Goal: Information Seeking & Learning: Learn about a topic

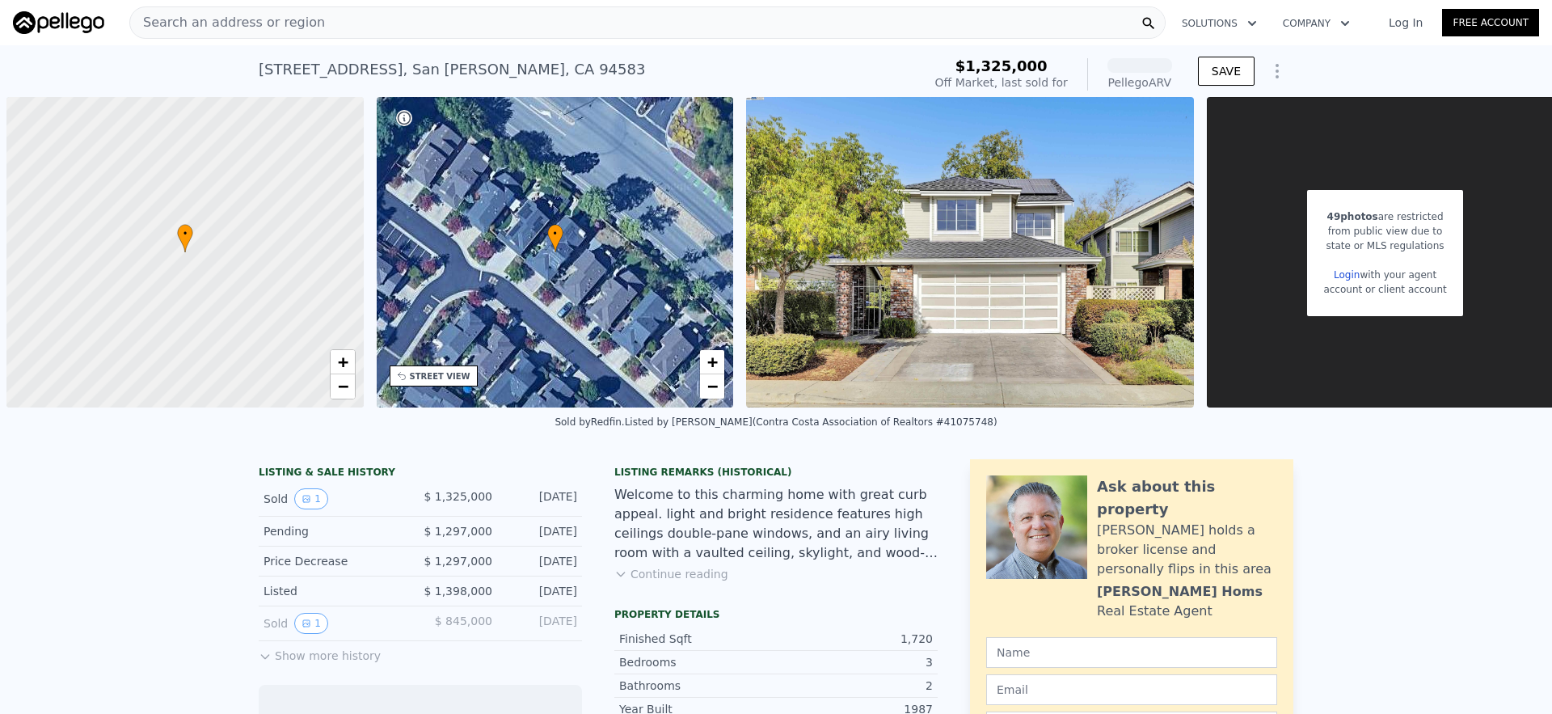
scroll to position [0, 6]
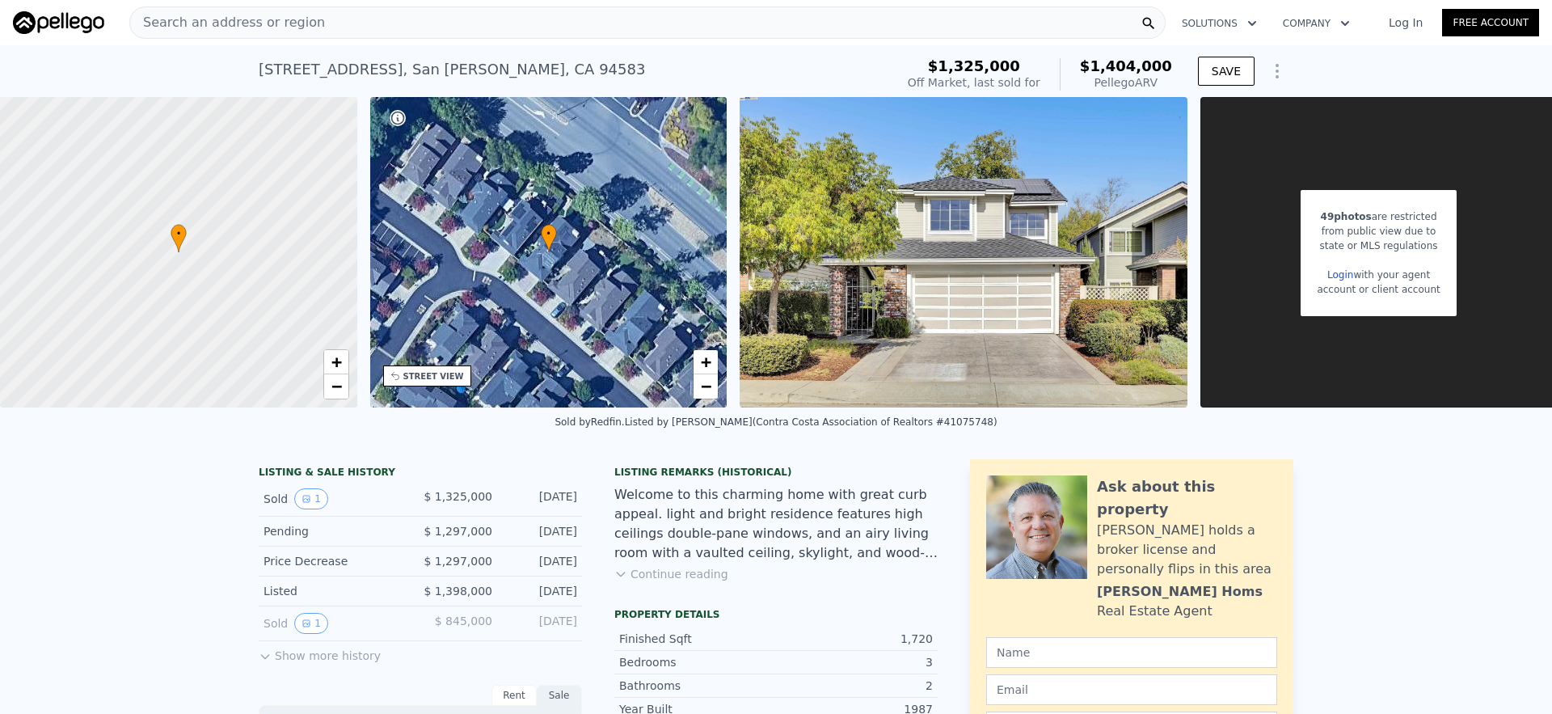
click at [845, 283] on img at bounding box center [963, 252] width 448 height 310
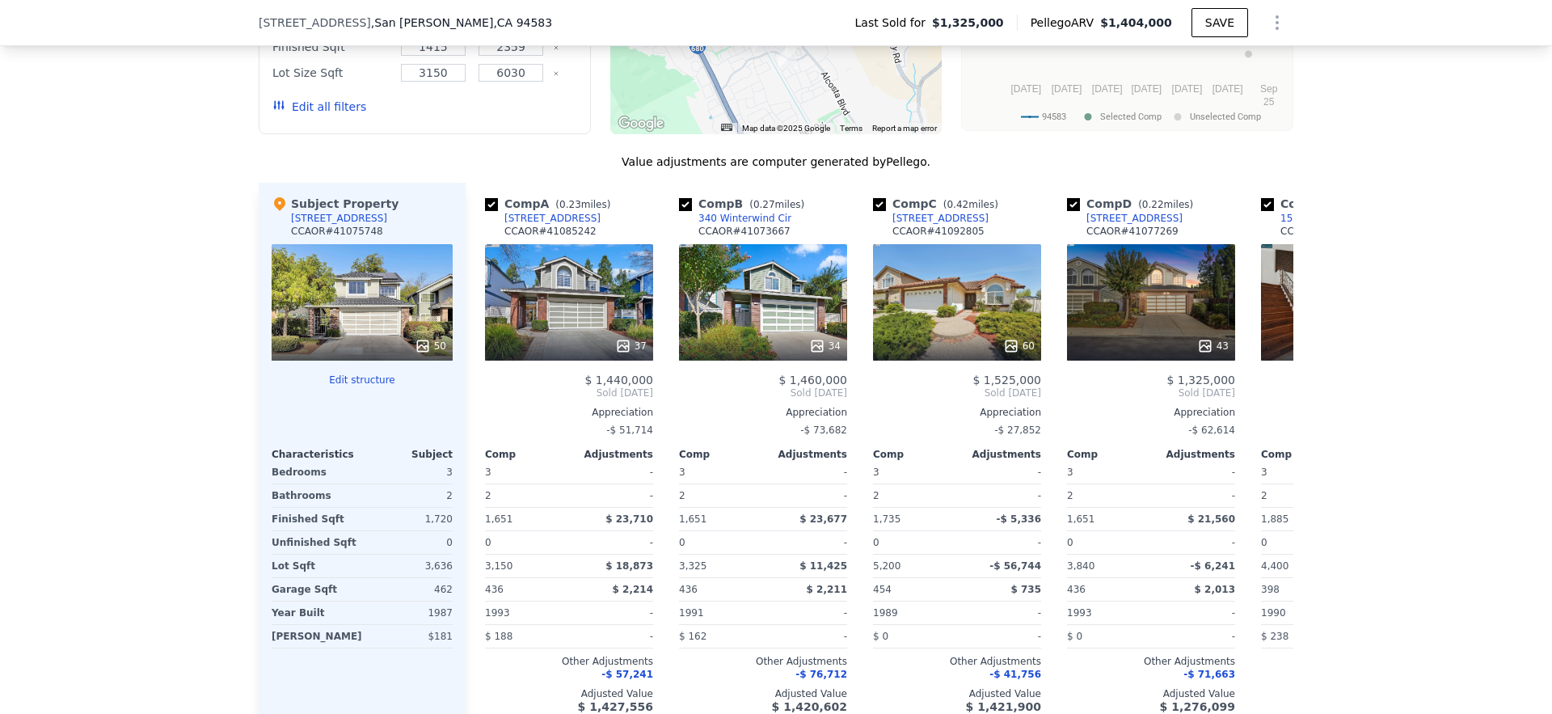
scroll to position [1667, 0]
click at [424, 355] on icon at bounding box center [423, 347] width 16 height 16
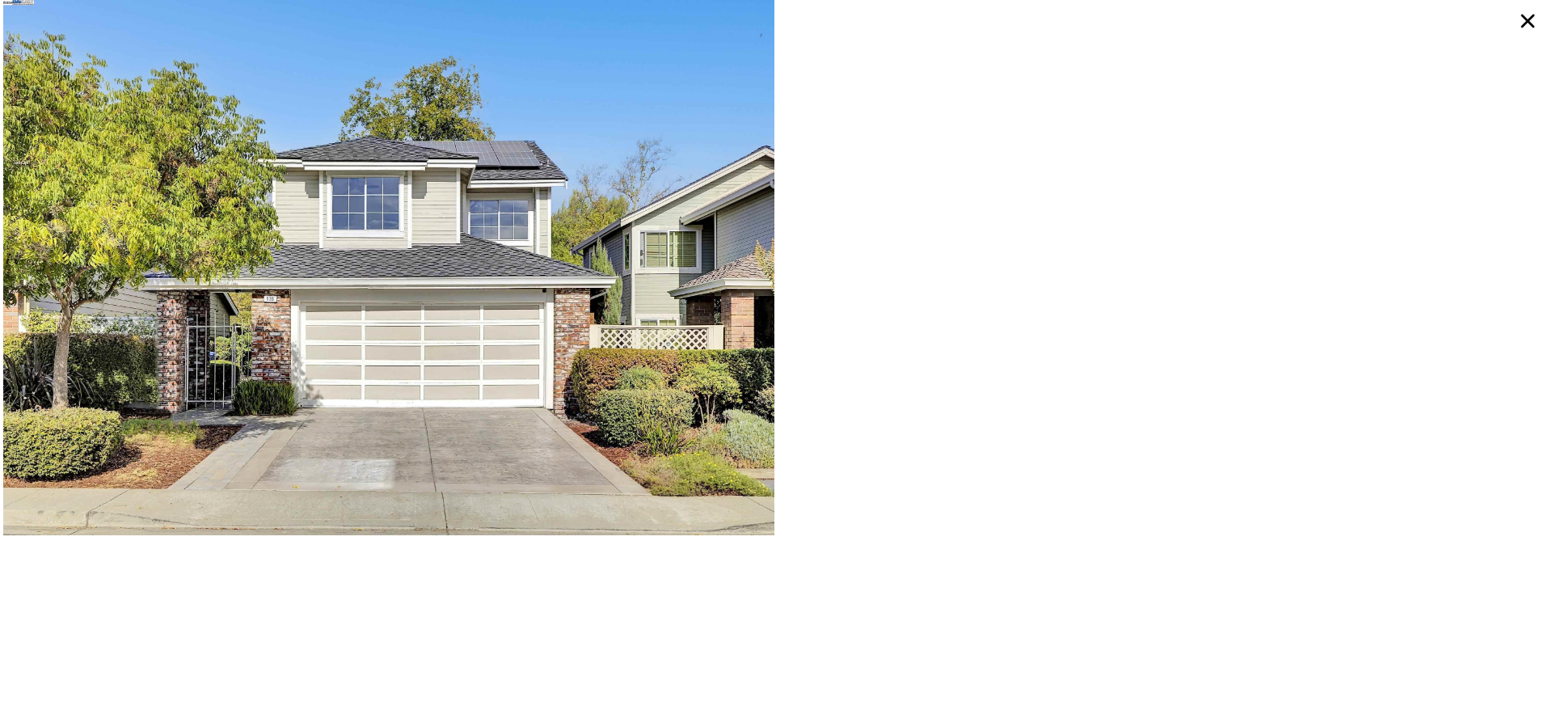
click at [428, 356] on img at bounding box center [388, 267] width 771 height 535
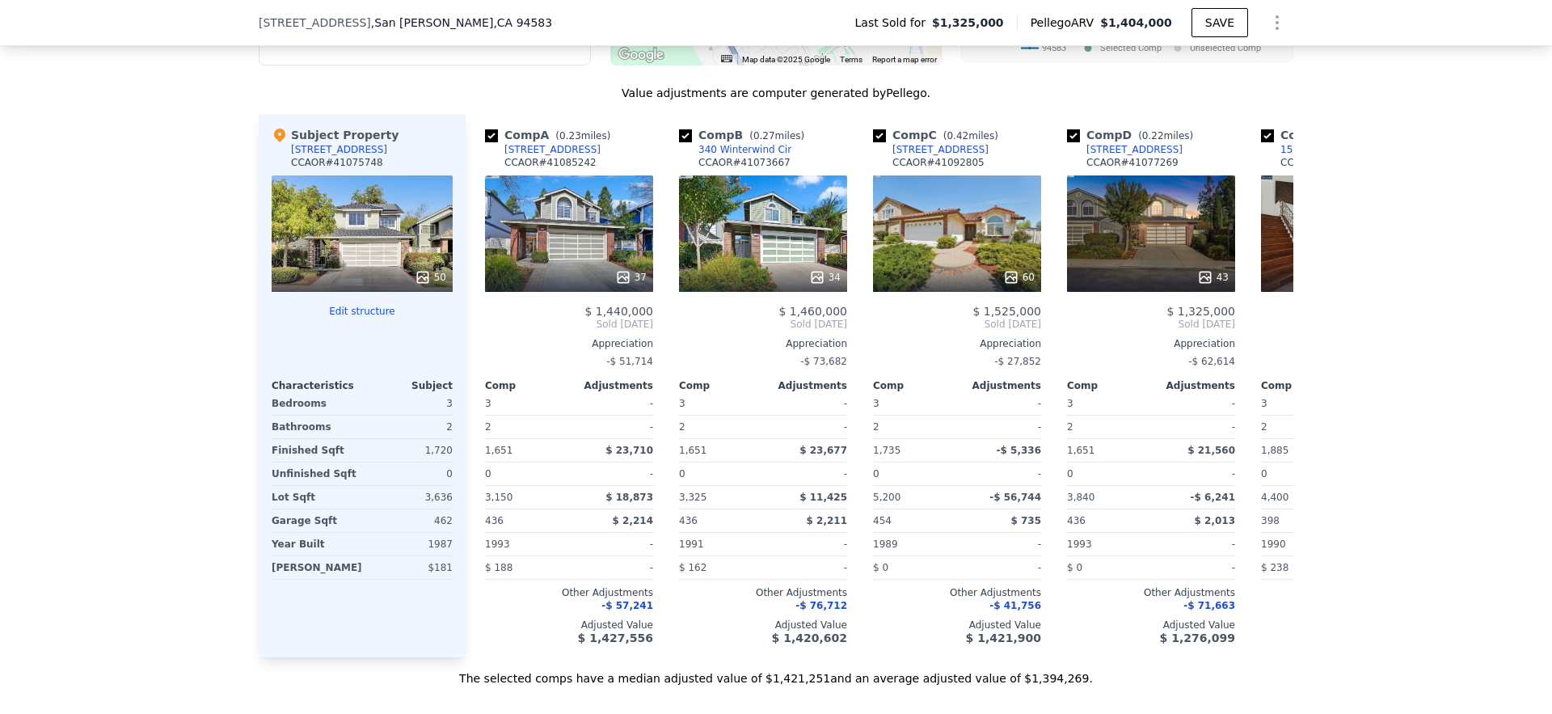
scroll to position [1735, 0]
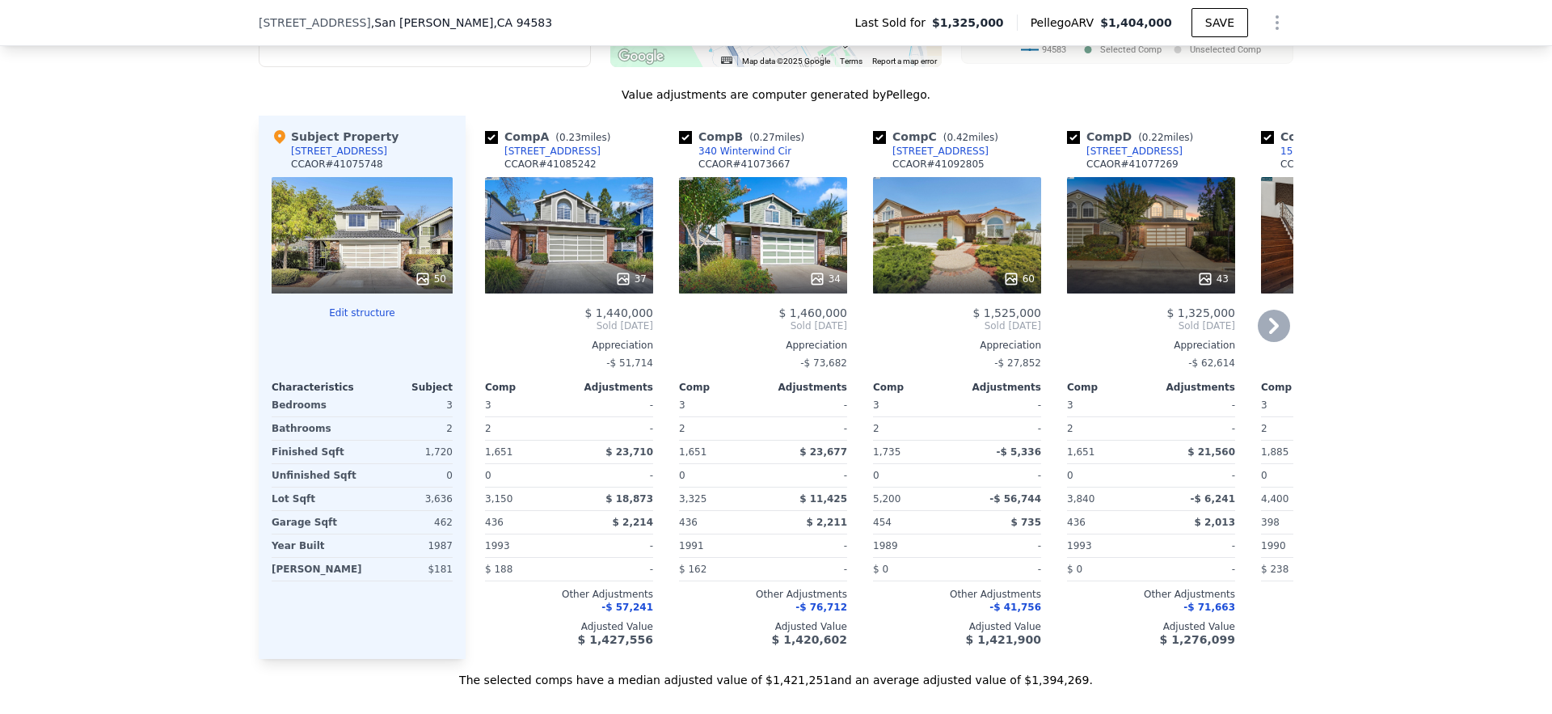
click at [609, 260] on div "37" at bounding box center [569, 235] width 168 height 116
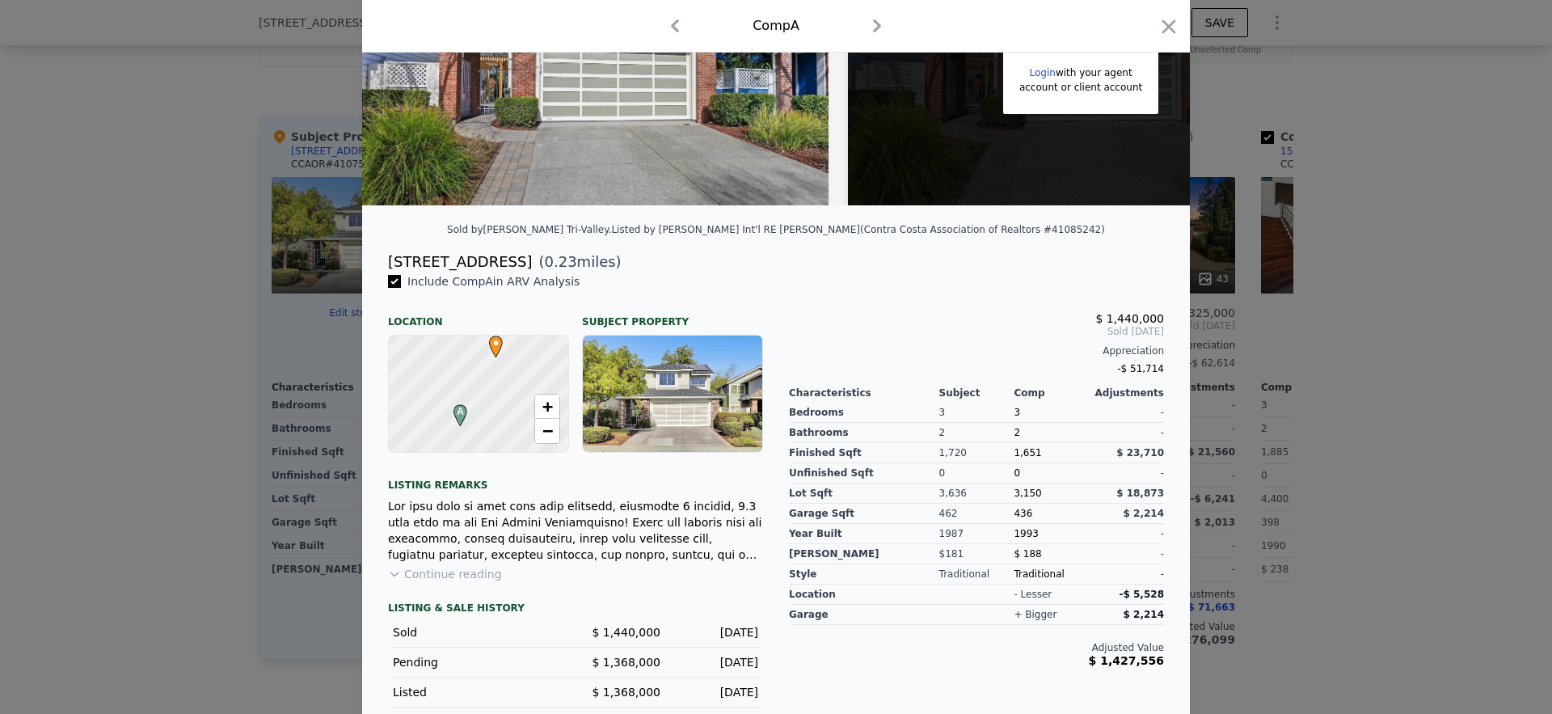
scroll to position [228, 0]
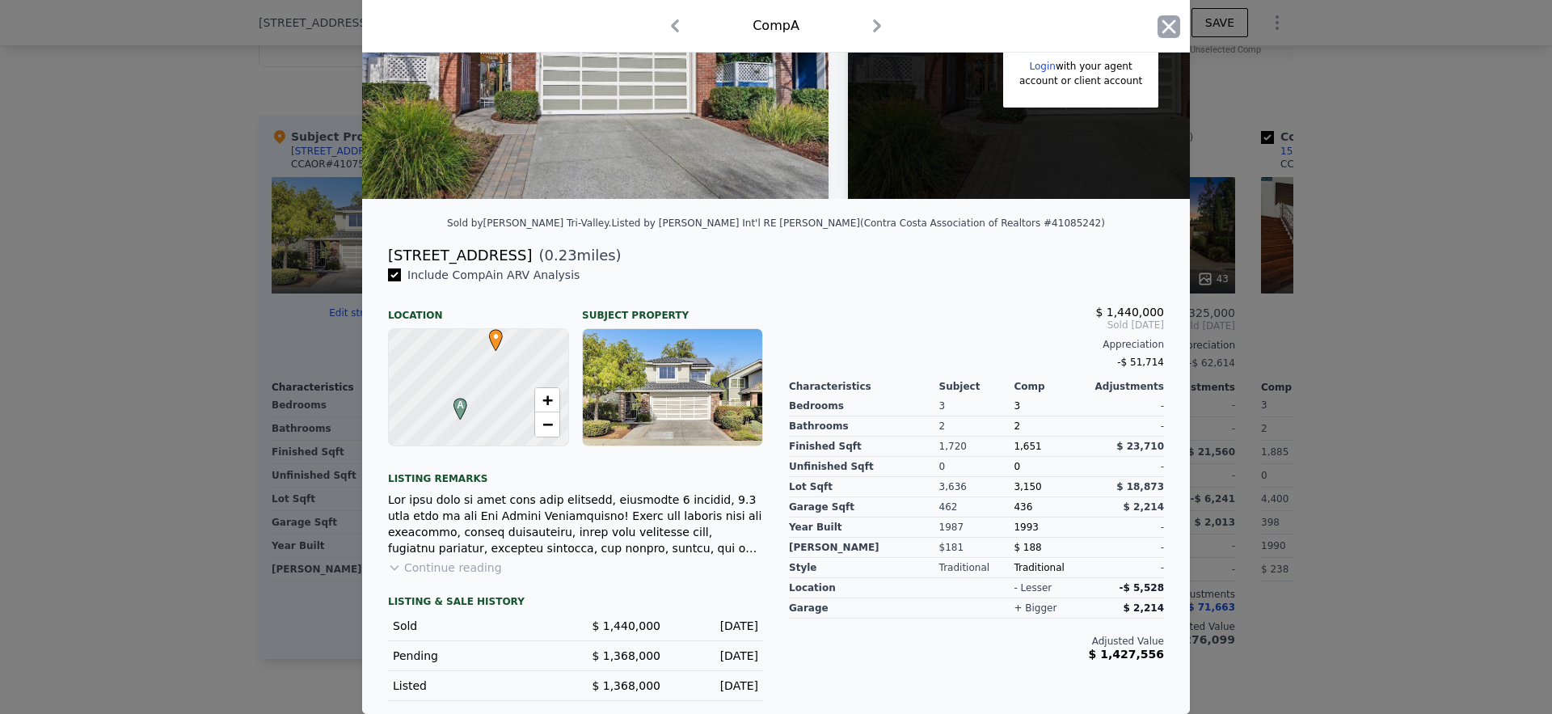
click at [1172, 26] on icon "button" at bounding box center [1168, 26] width 23 height 23
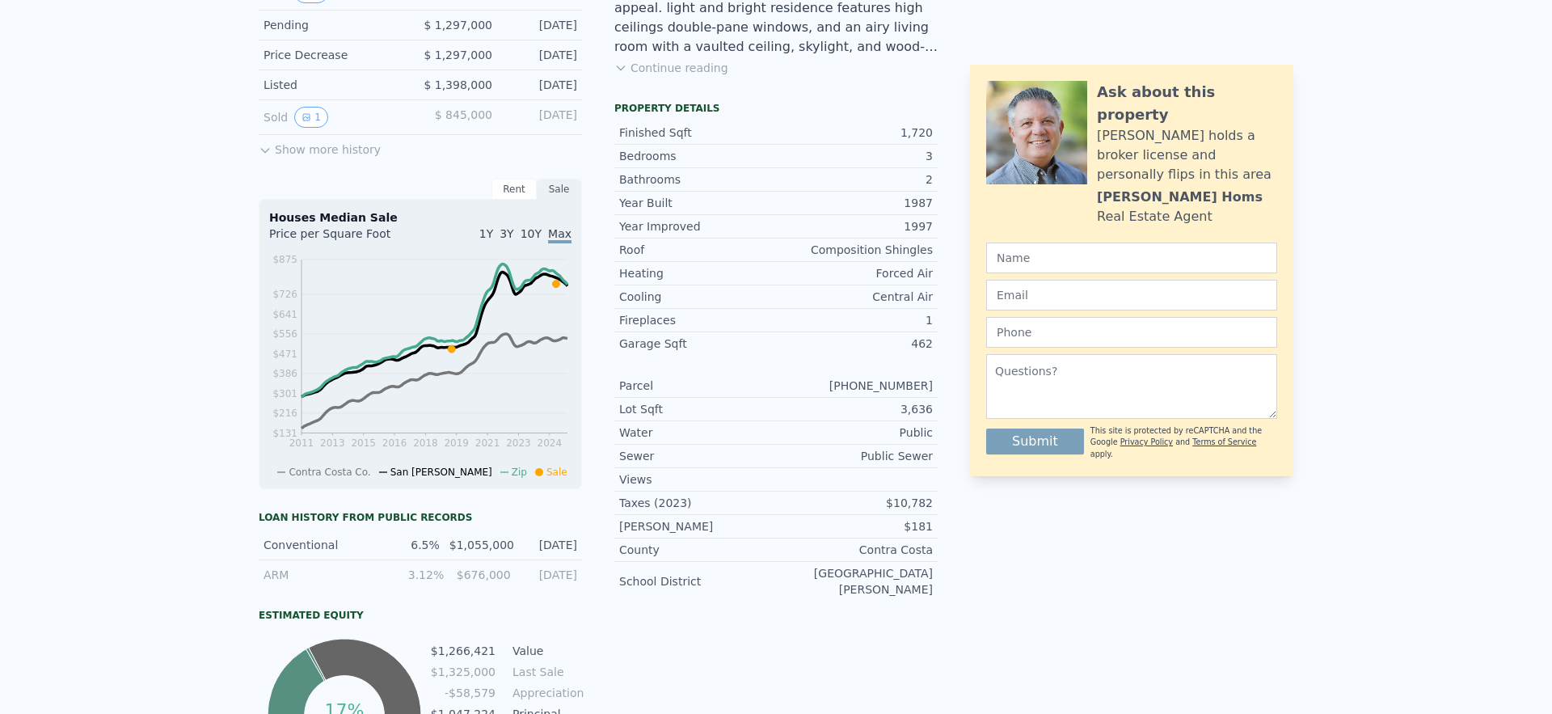
scroll to position [6, 0]
